Goal: Transaction & Acquisition: Obtain resource

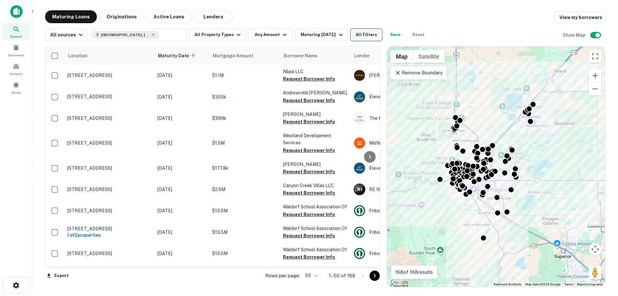
click at [362, 34] on button "All Filters" at bounding box center [366, 34] width 32 height 13
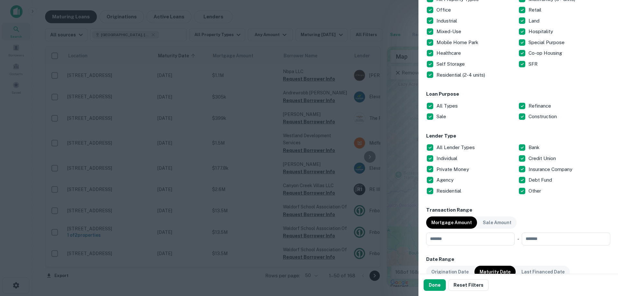
scroll to position [161, 0]
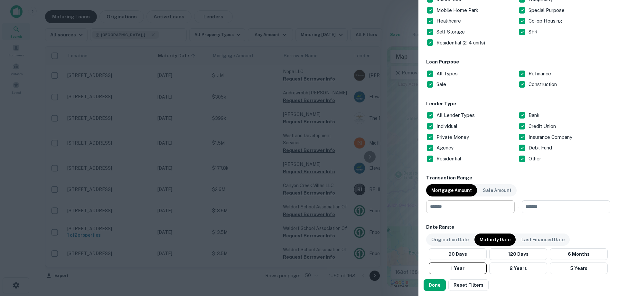
click at [457, 208] on input "number" at bounding box center [468, 206] width 84 height 13
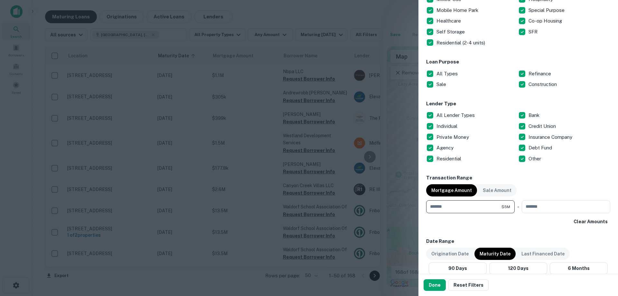
type input "*******"
click at [476, 218] on div "Clear Amounts" at bounding box center [518, 222] width 184 height 12
click at [434, 289] on button "Done" at bounding box center [434, 285] width 22 height 12
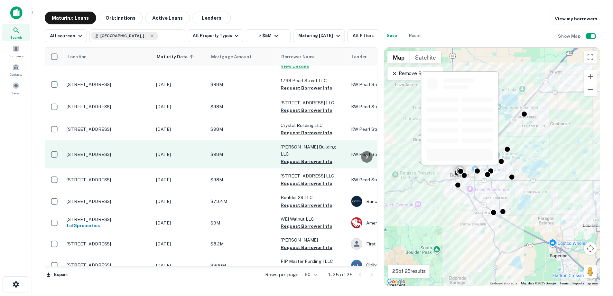
scroll to position [161, 0]
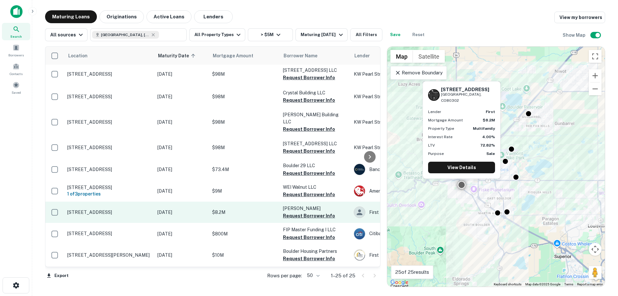
click at [218, 209] on p "$8.2M" at bounding box center [244, 212] width 64 height 7
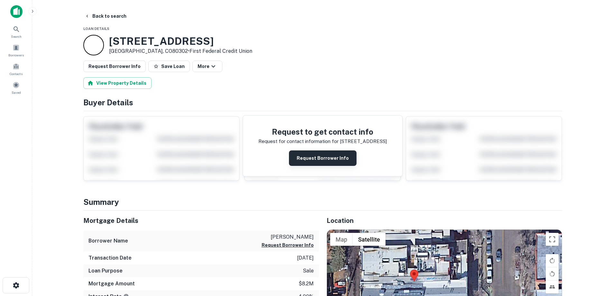
click at [338, 155] on button "Request Borrower Info" at bounding box center [323, 157] width 68 height 15
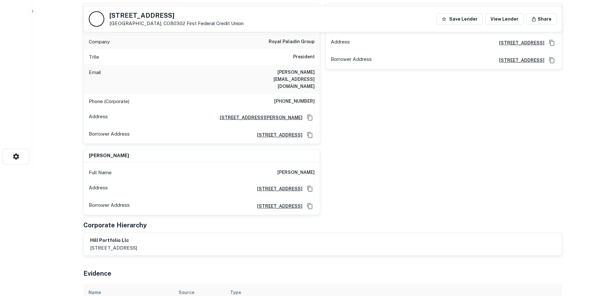
scroll to position [32, 0]
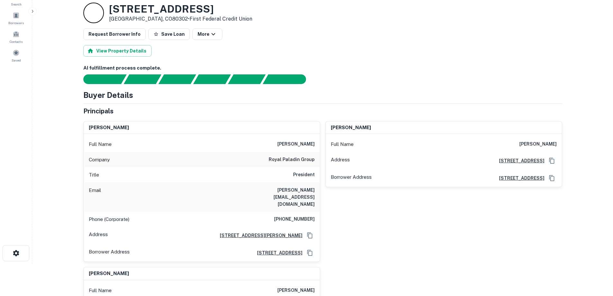
click at [488, 221] on div "[PERSON_NAME] Full Name [PERSON_NAME] Address [STREET_ADDRESS][GEOGRAPHIC_DATA]…" at bounding box center [441, 189] width 242 height 146
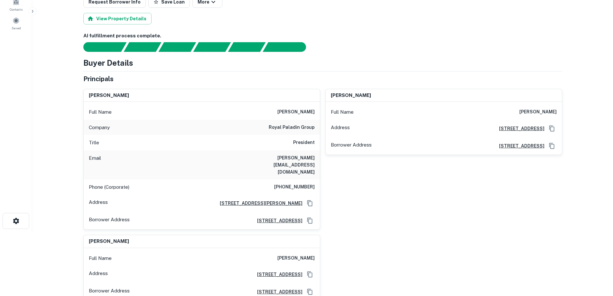
scroll to position [97, 0]
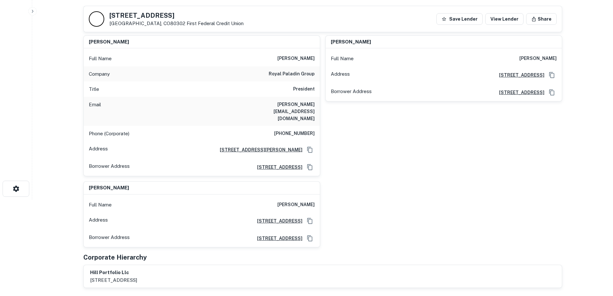
click at [72, 111] on main "Back to search [STREET_ADDRESS] First Federal Credit Union Save Lender View Len…" at bounding box center [322, 51] width 581 height 296
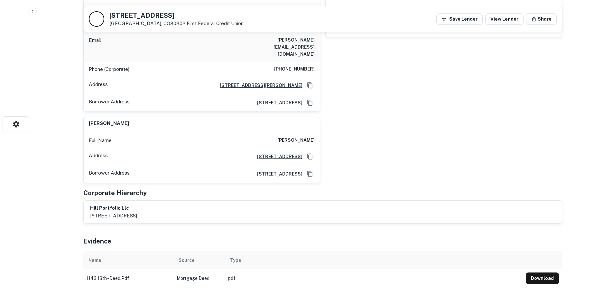
scroll to position [257, 0]
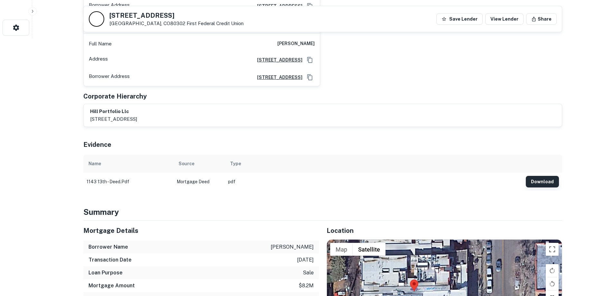
click at [554, 176] on button "Download" at bounding box center [542, 182] width 33 height 12
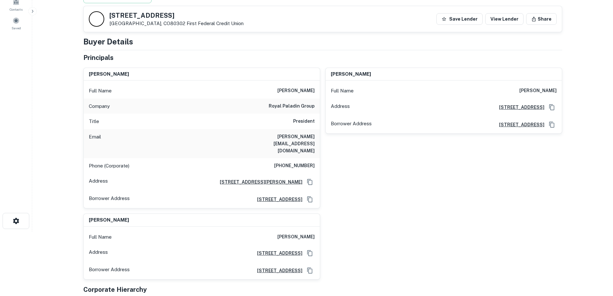
scroll to position [97, 0]
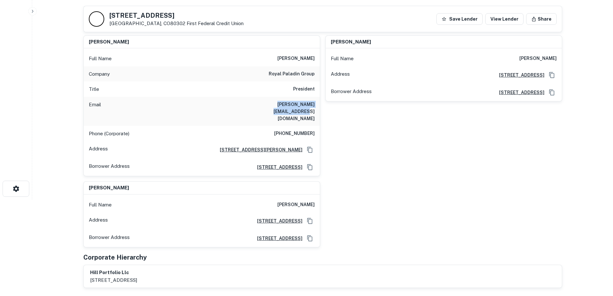
drag, startPoint x: 313, startPoint y: 104, endPoint x: 248, endPoint y: 104, distance: 65.3
click at [248, 104] on div "Email [PERSON_NAME][EMAIL_ADDRESS][DOMAIN_NAME]" at bounding box center [202, 111] width 236 height 29
copy h6 "[PERSON_NAME][EMAIL_ADDRESS][DOMAIN_NAME]"
click at [396, 158] on div "[PERSON_NAME] Full Name [PERSON_NAME] Address [STREET_ADDRESS][GEOGRAPHIC_DATA]…" at bounding box center [441, 103] width 242 height 146
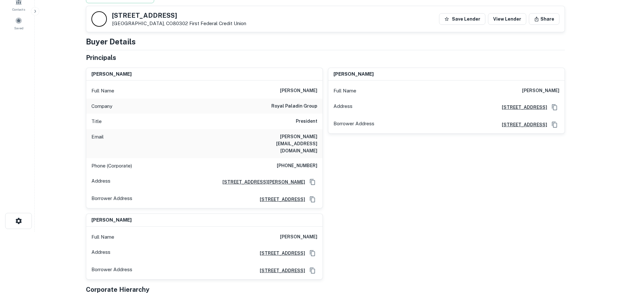
scroll to position [0, 0]
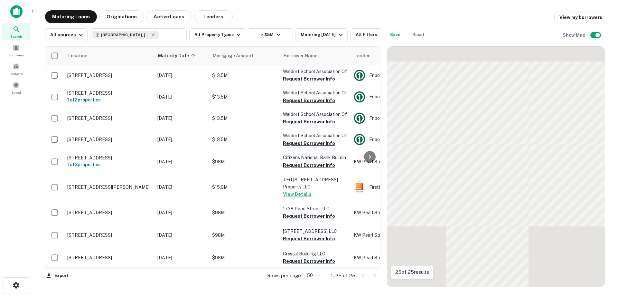
scroll to position [161, 0]
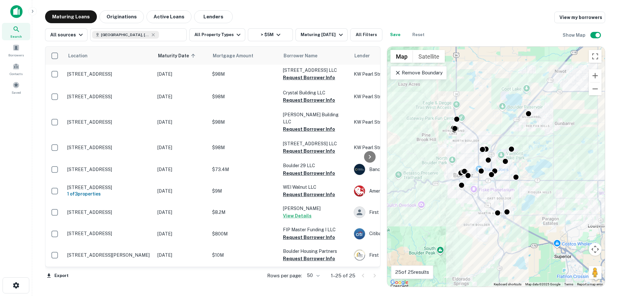
click at [457, 23] on div "All sources [GEOGRAPHIC_DATA], [GEOGRAPHIC_DATA], [GEOGRAPHIC_DATA] ​ All Prope…" at bounding box center [325, 32] width 560 height 18
